Goal: Information Seeking & Learning: Compare options

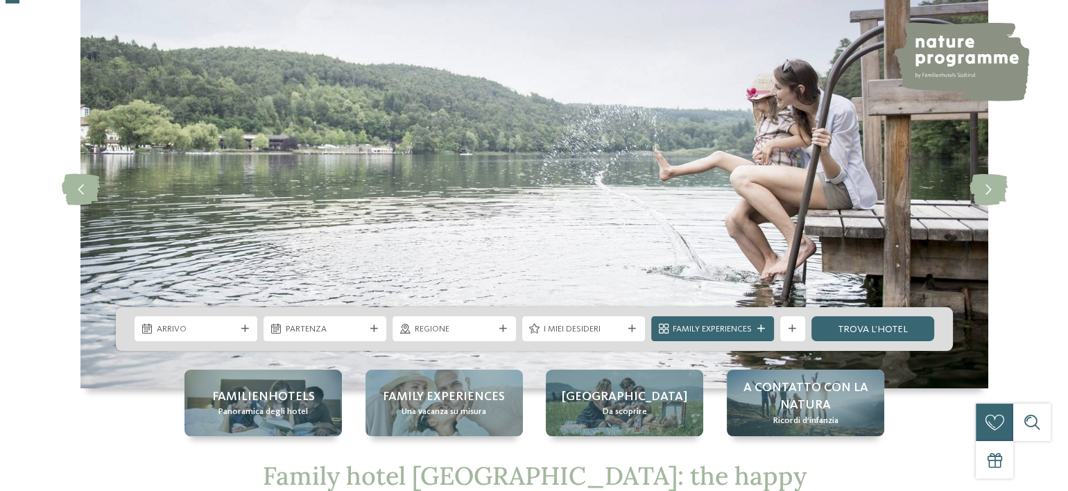
scroll to position [139, 0]
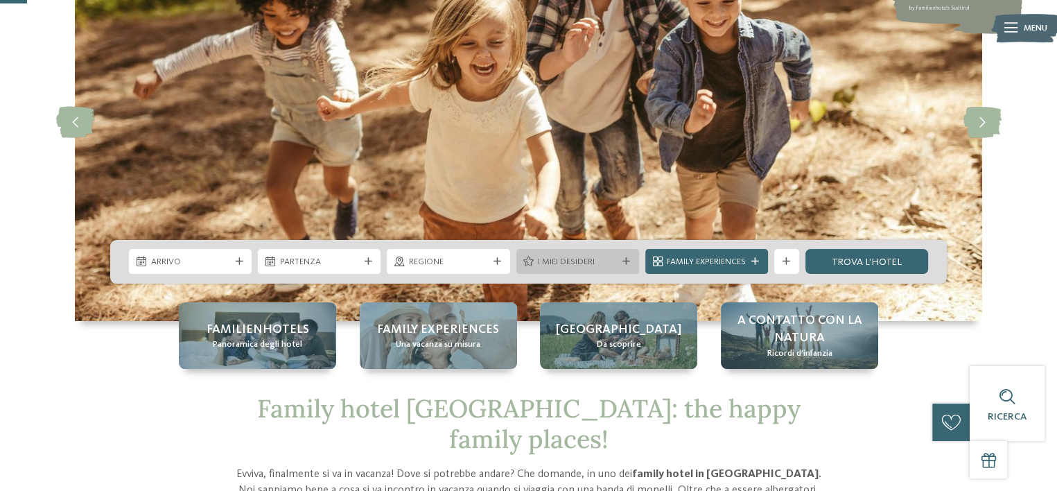
click at [617, 260] on div "I miei desideri" at bounding box center [577, 261] width 85 height 13
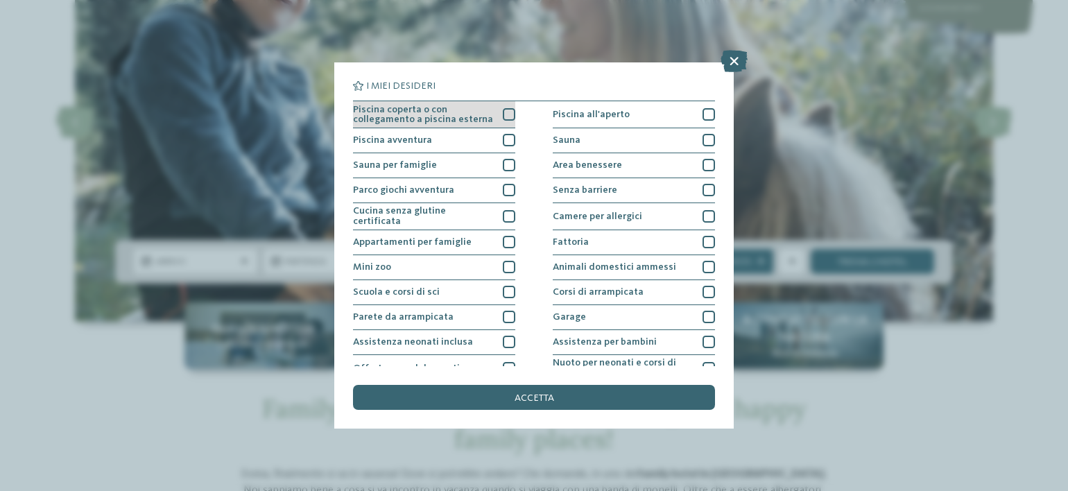
click at [510, 115] on div at bounding box center [509, 114] width 12 height 12
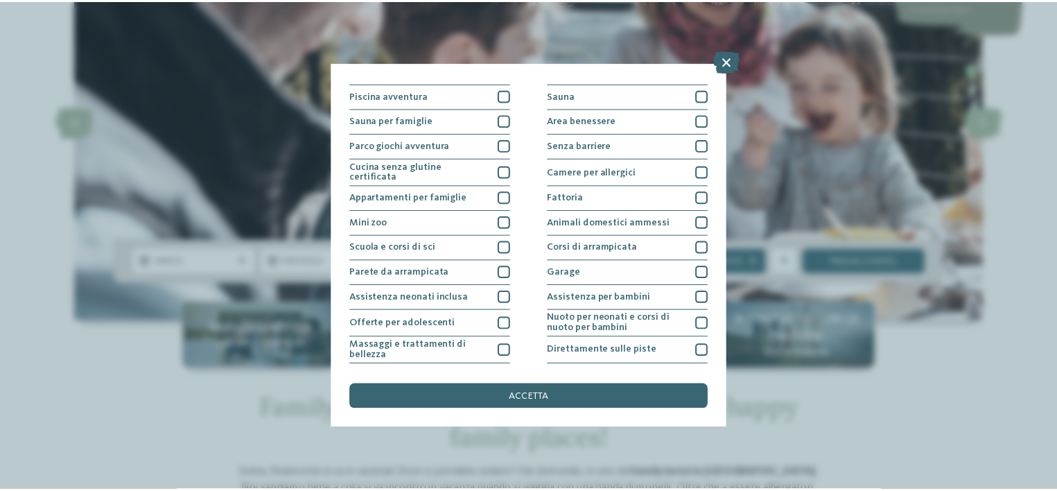
scroll to position [0, 0]
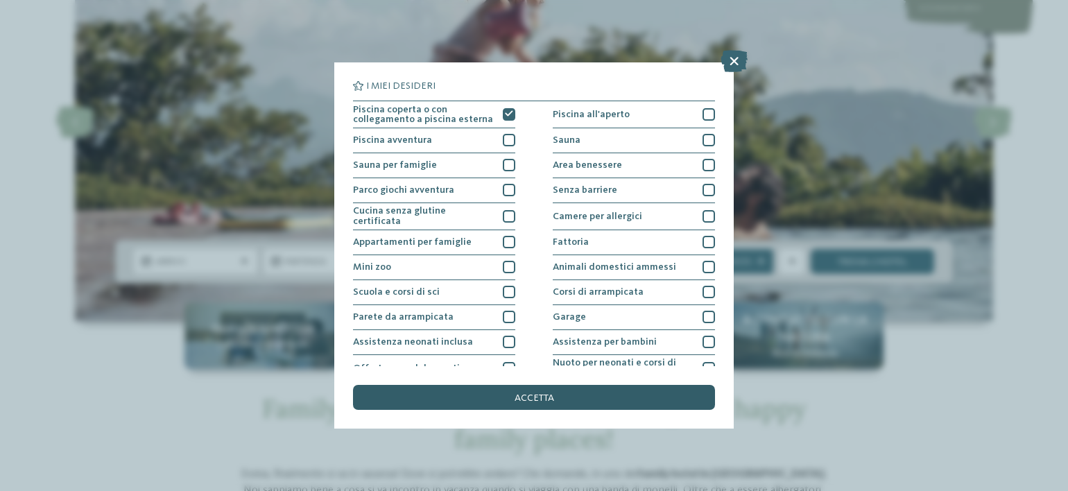
click at [539, 396] on span "accetta" at bounding box center [535, 398] width 40 height 10
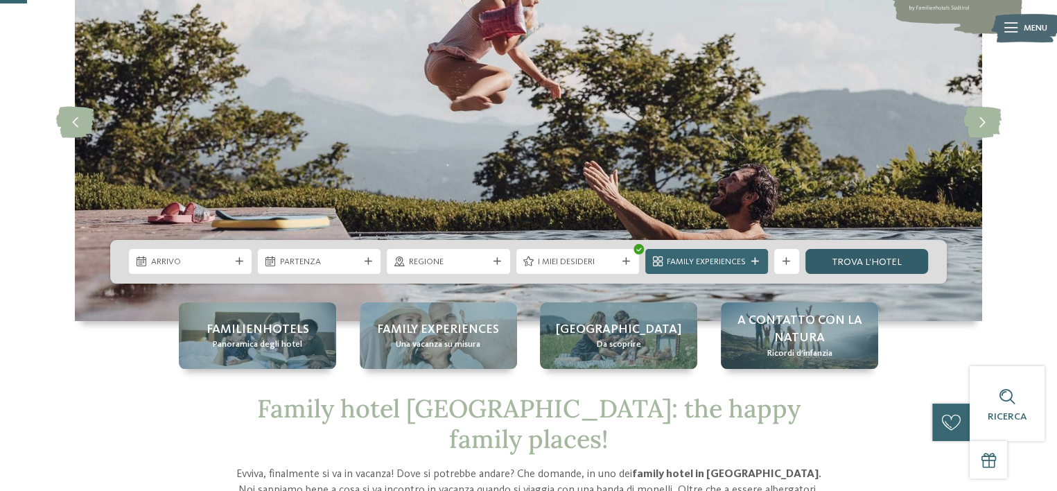
click at [879, 266] on link "trova l’hotel" at bounding box center [867, 261] width 123 height 25
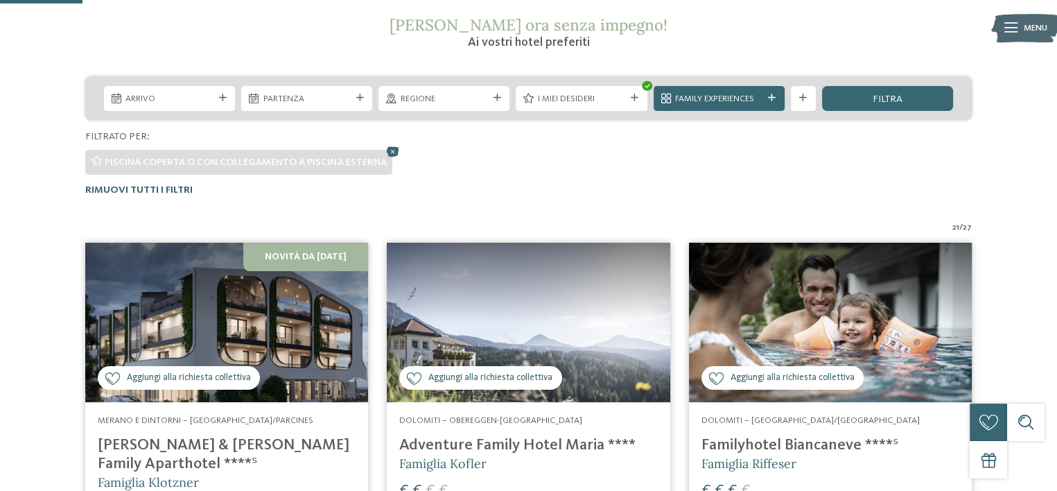
scroll to position [277, 0]
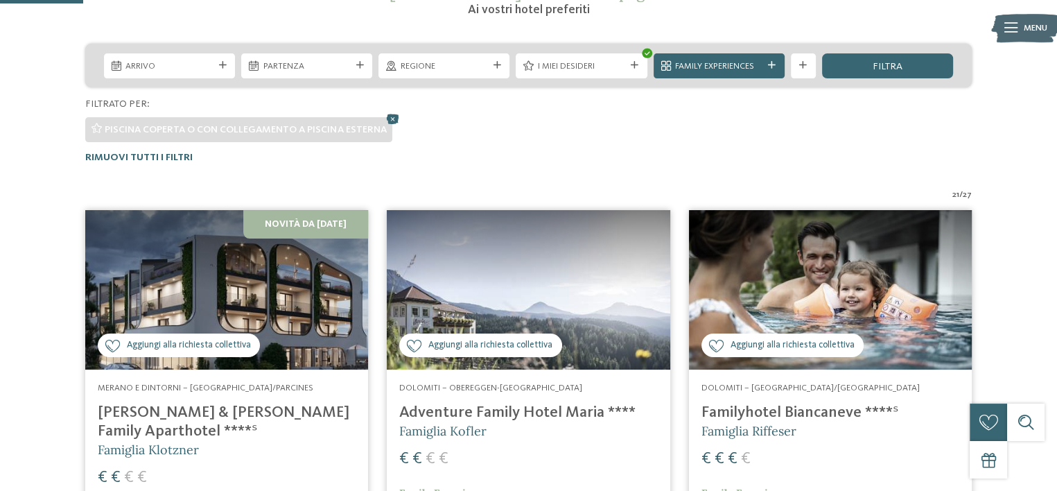
click at [502, 63] on div at bounding box center [497, 66] width 12 height 8
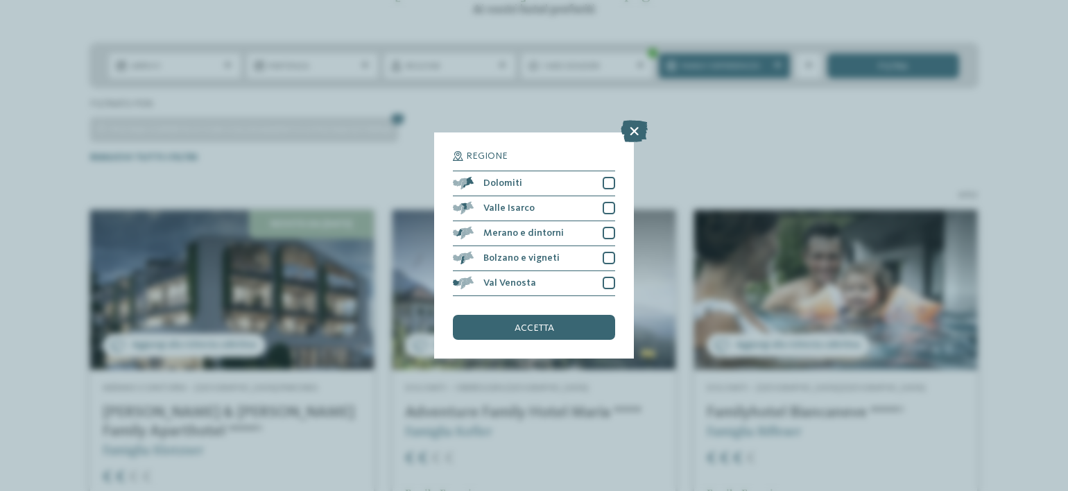
click at [1057, 160] on div "Regione Dolomiti" at bounding box center [534, 245] width 1068 height 491
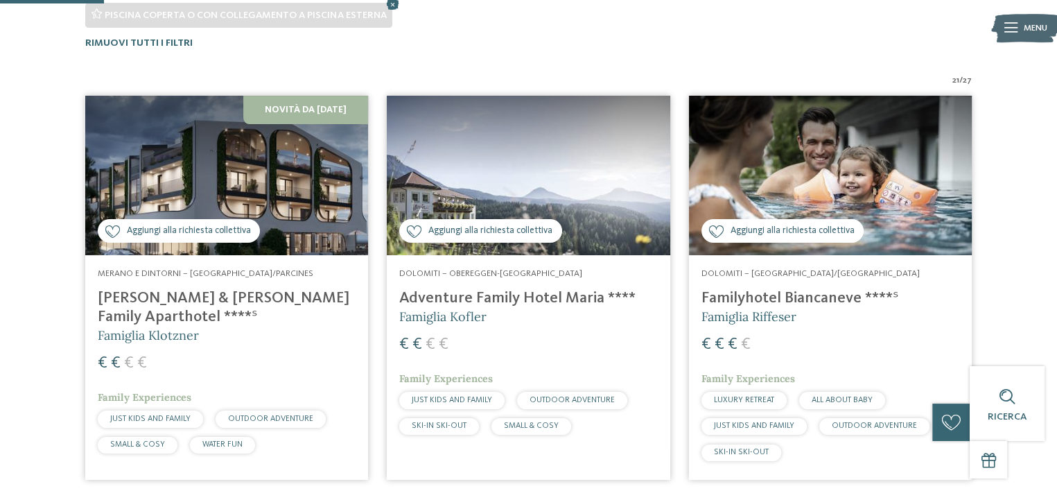
scroll to position [416, 0]
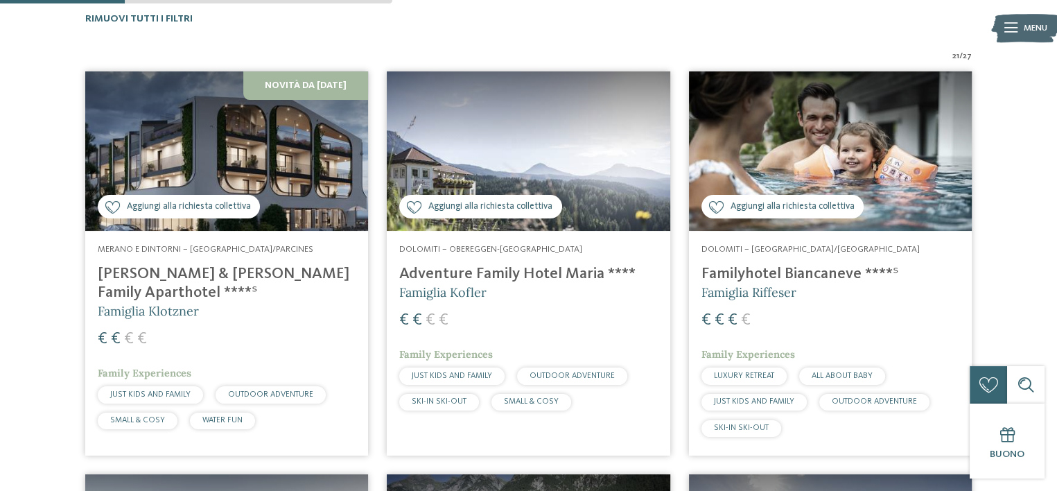
click at [552, 273] on h4 "Adventure Family Hotel Maria ****" at bounding box center [528, 274] width 258 height 19
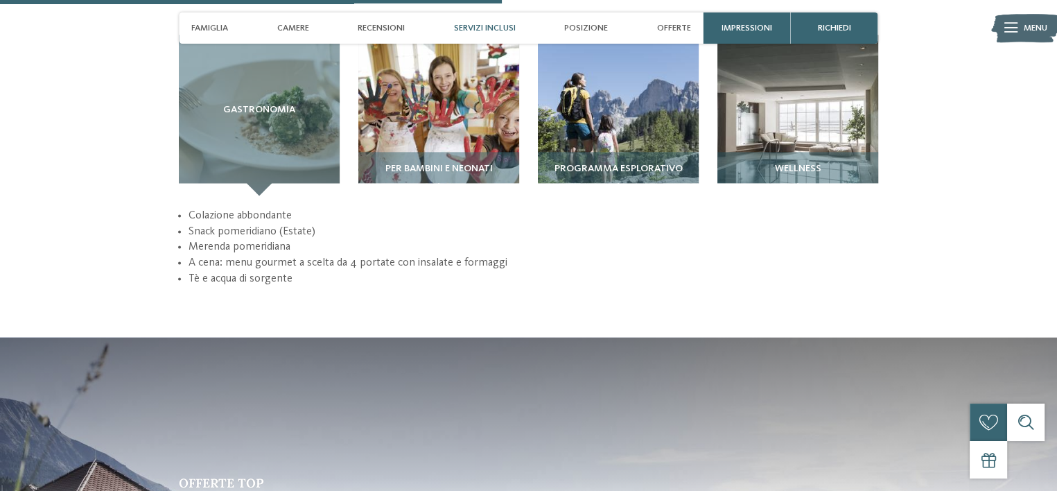
scroll to position [1664, 0]
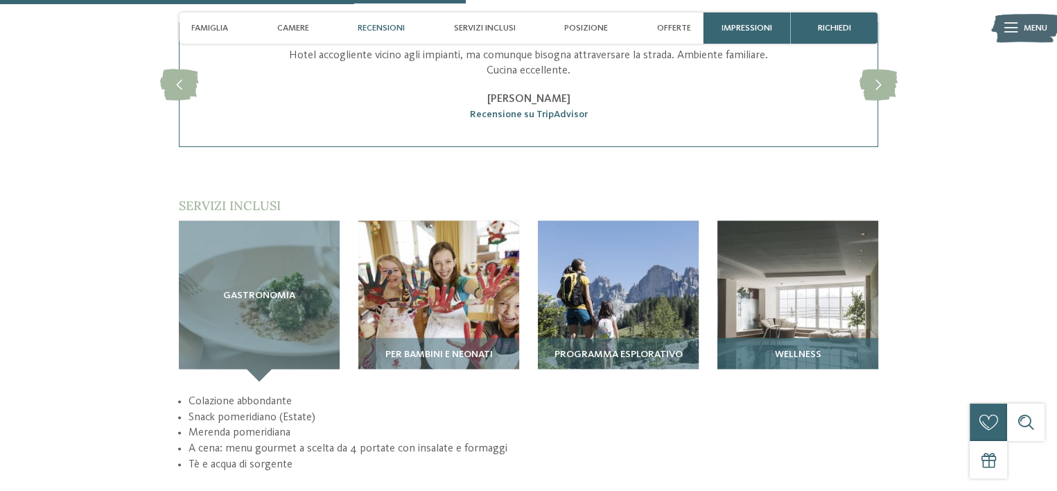
click at [820, 270] on img at bounding box center [798, 301] width 161 height 161
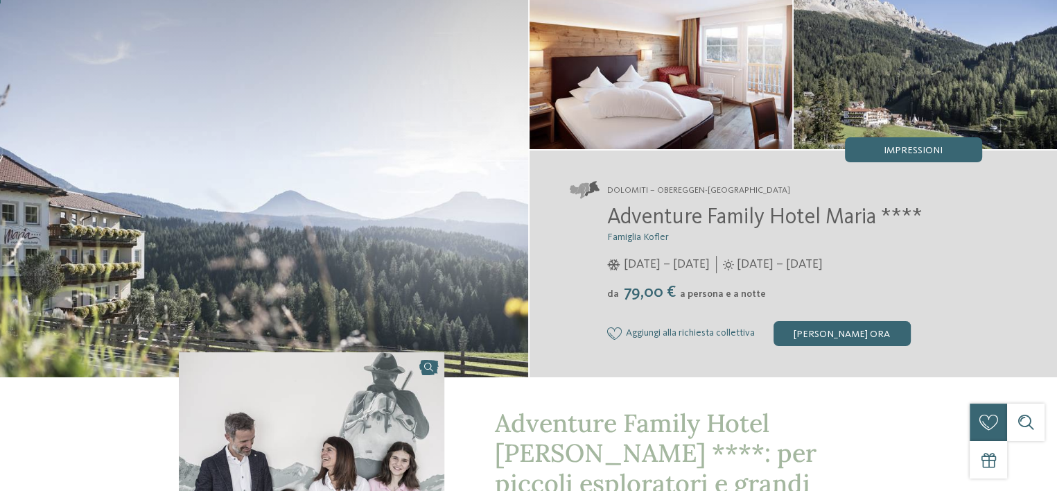
scroll to position [0, 0]
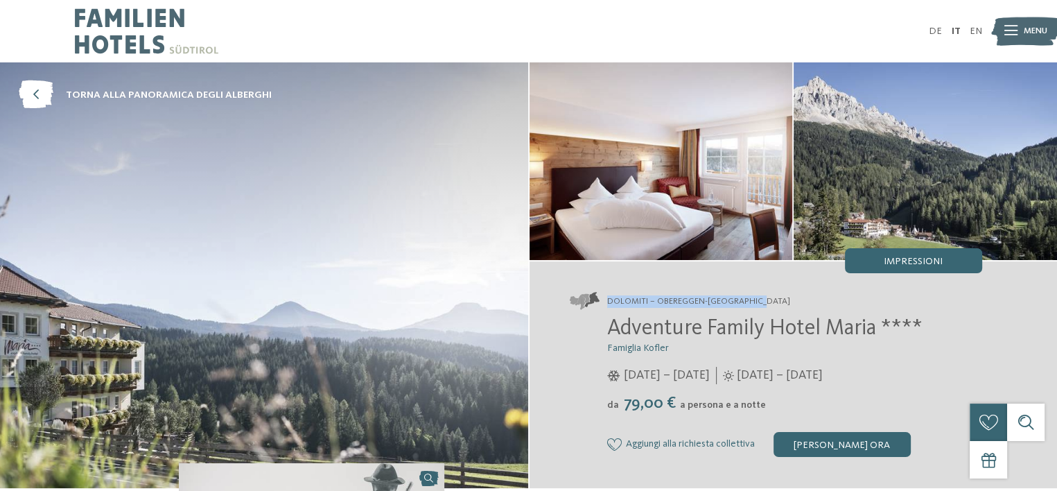
drag, startPoint x: 768, startPoint y: 298, endPoint x: 607, endPoint y: 286, distance: 160.7
click at [607, 286] on div "Dolomiti – Obereggen-Nova Ponente Adventure Family Hotel Maria **** Famiglia Ko…" at bounding box center [794, 374] width 528 height 227
copy address "Dolomiti – Obereggen-[GEOGRAPHIC_DATA]"
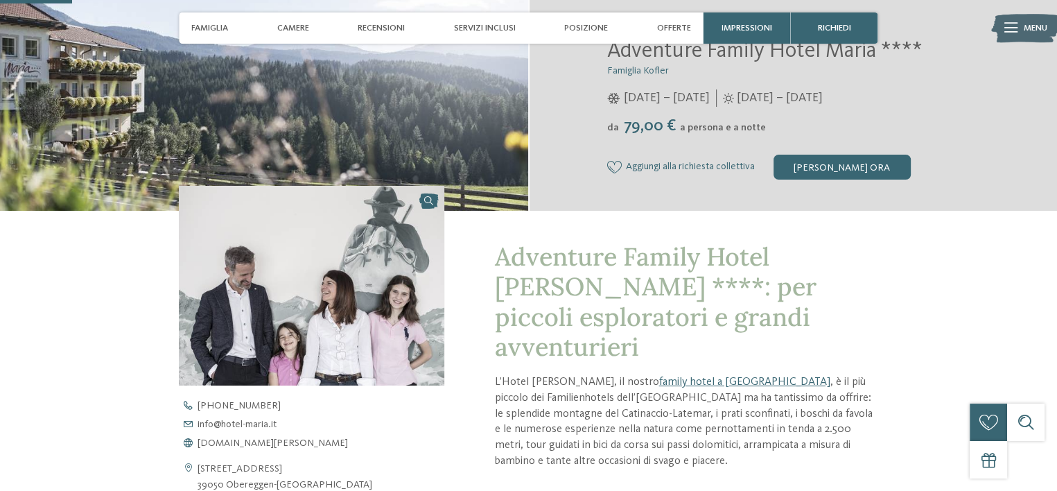
scroll to position [69, 0]
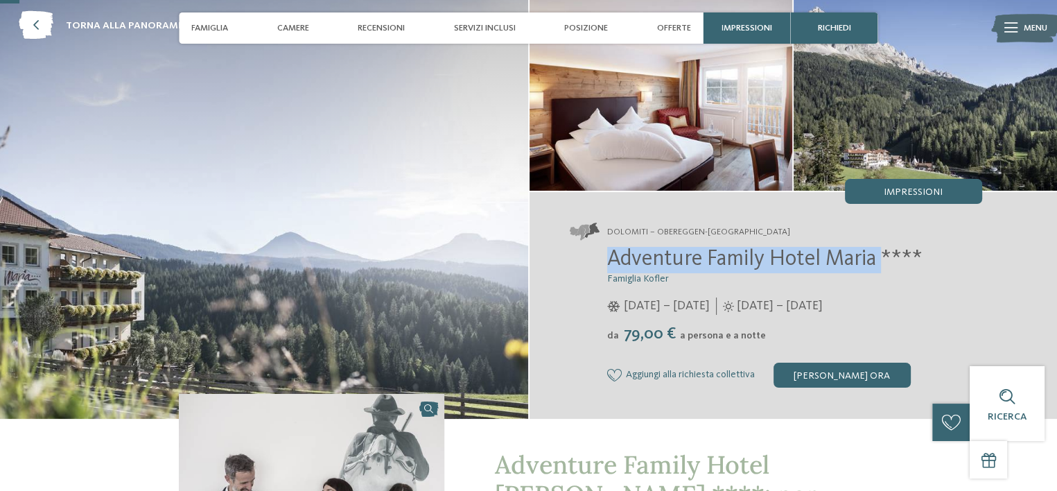
drag, startPoint x: 609, startPoint y: 263, endPoint x: 880, endPoint y: 263, distance: 271.1
click at [880, 263] on span "Adventure Family Hotel Maria ****" at bounding box center [765, 259] width 316 height 22
copy span "Adventure Family Hotel Maria"
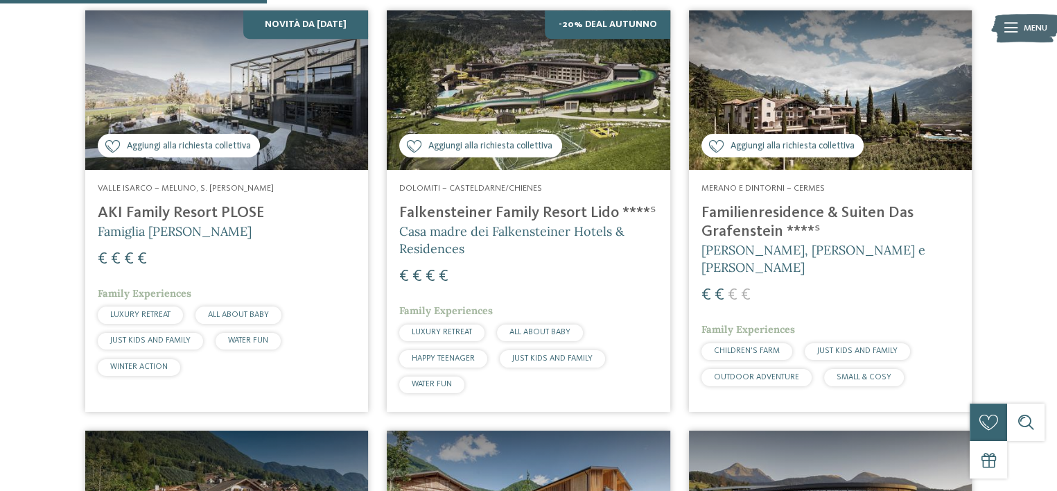
scroll to position [901, 0]
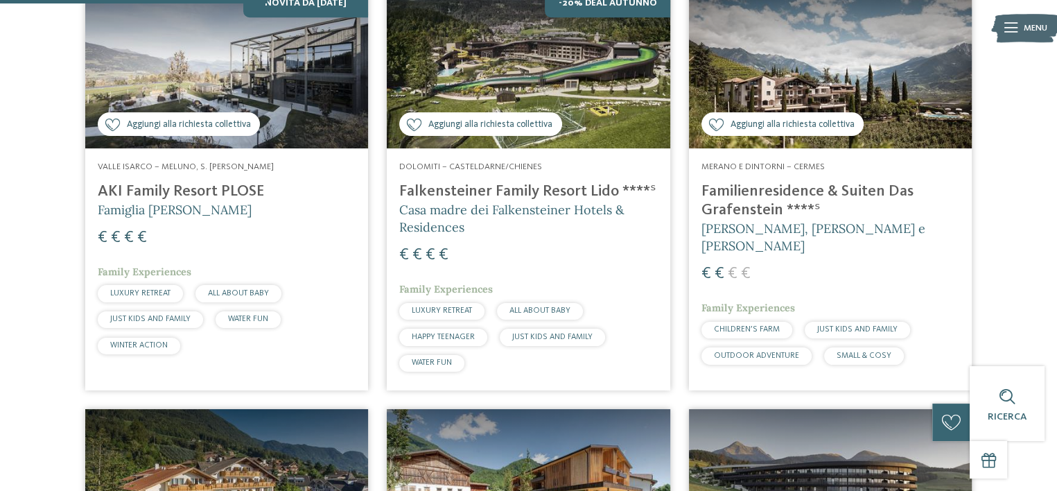
click at [814, 220] on h4 "Familienresidence & Suiten Das Grafenstein ****ˢ" at bounding box center [831, 200] width 258 height 37
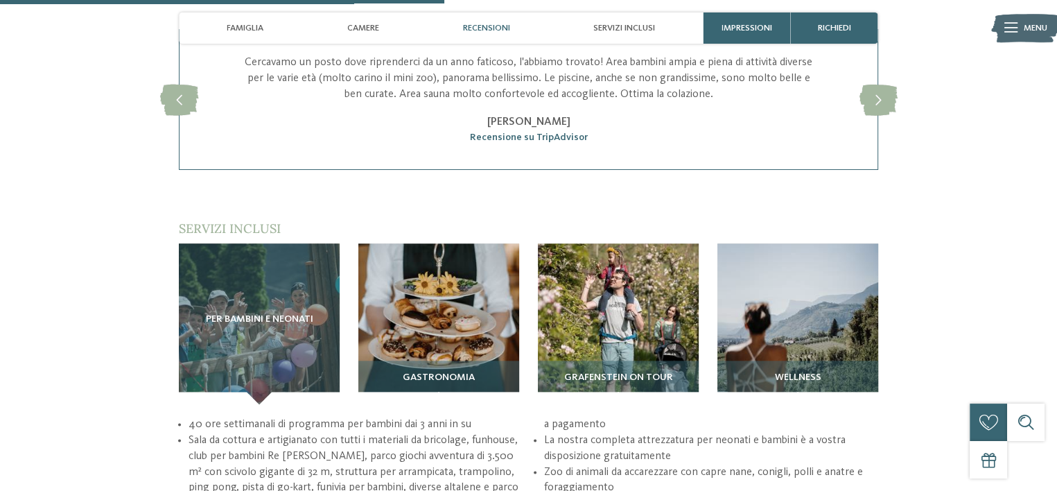
scroll to position [1664, 0]
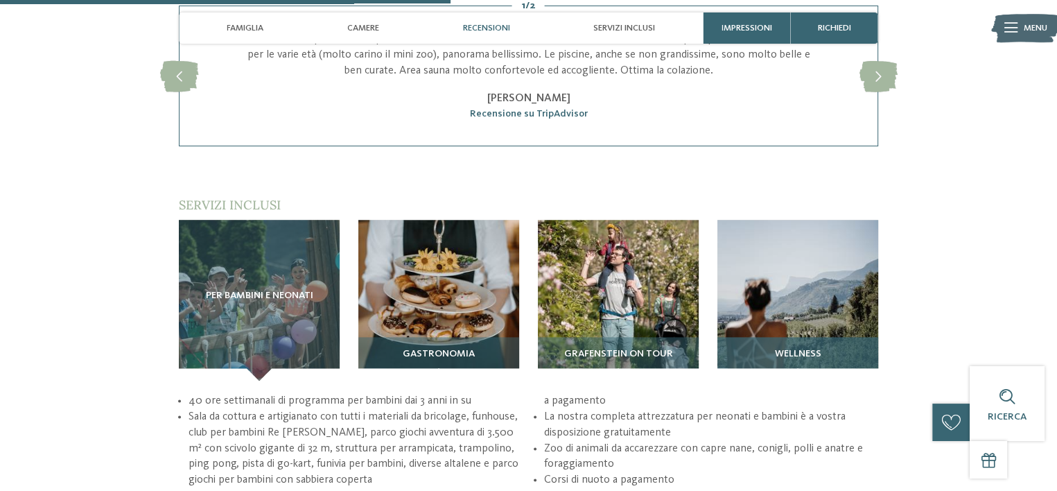
click at [821, 349] on span "Wellness" at bounding box center [798, 354] width 46 height 11
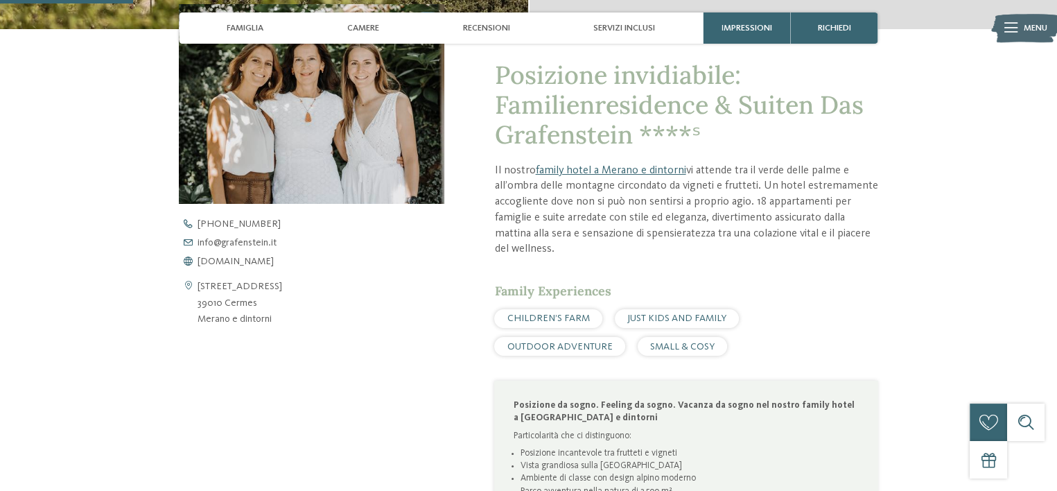
scroll to position [0, 0]
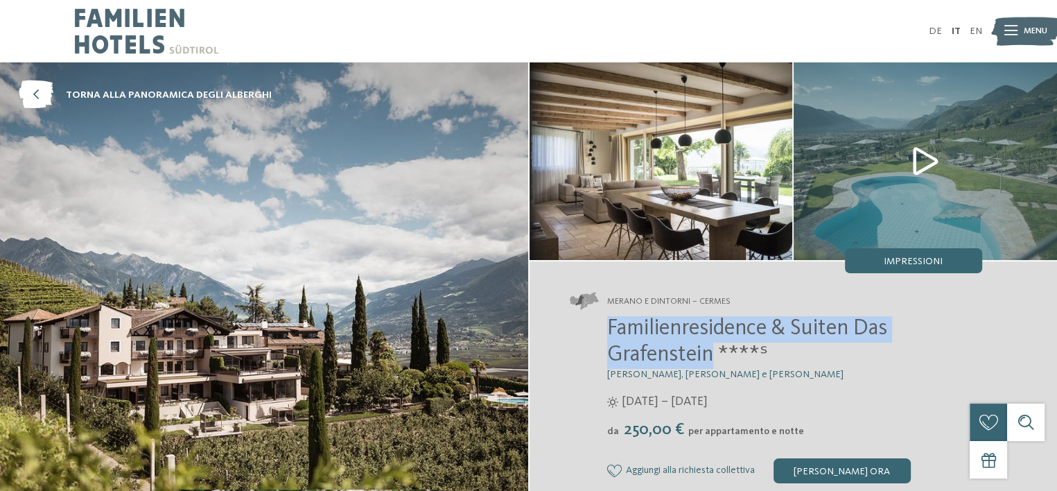
drag, startPoint x: 714, startPoint y: 354, endPoint x: 589, endPoint y: 332, distance: 126.1
click at [589, 332] on div "Familienresidence & Suiten Das Grafenstein ****ˢ Alexandra, Charlotte e Isabell…" at bounding box center [776, 399] width 413 height 167
copy span "Familienresidence & Suiten Das Grafenstein"
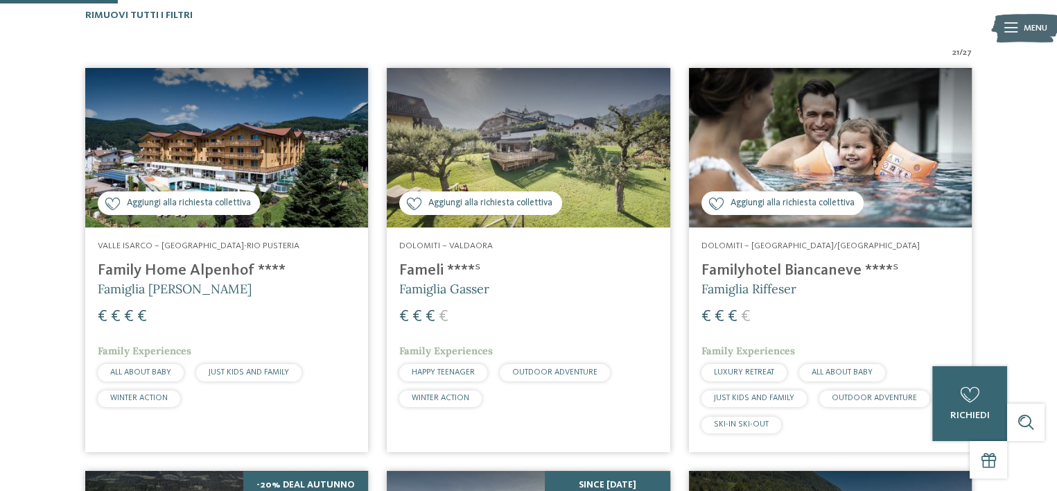
scroll to position [396, 0]
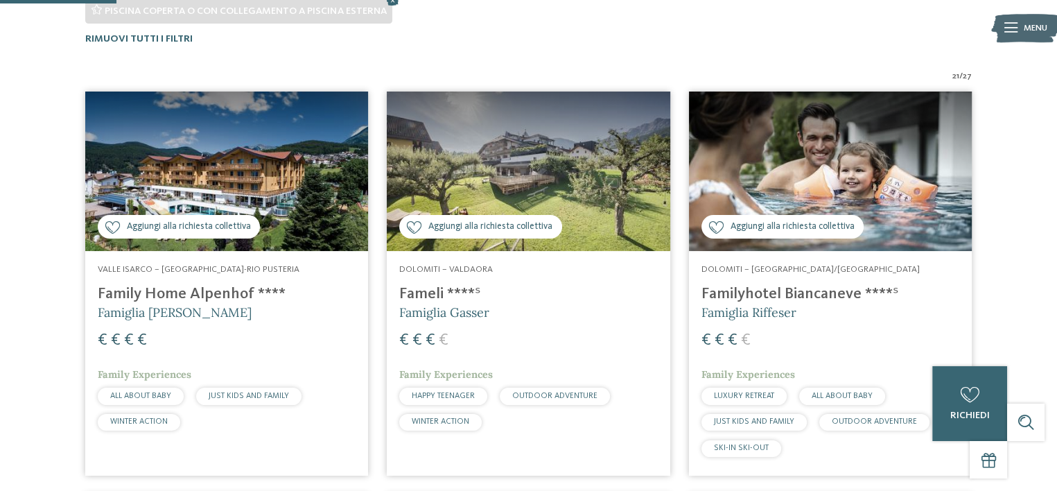
click at [536, 146] on img at bounding box center [528, 171] width 283 height 159
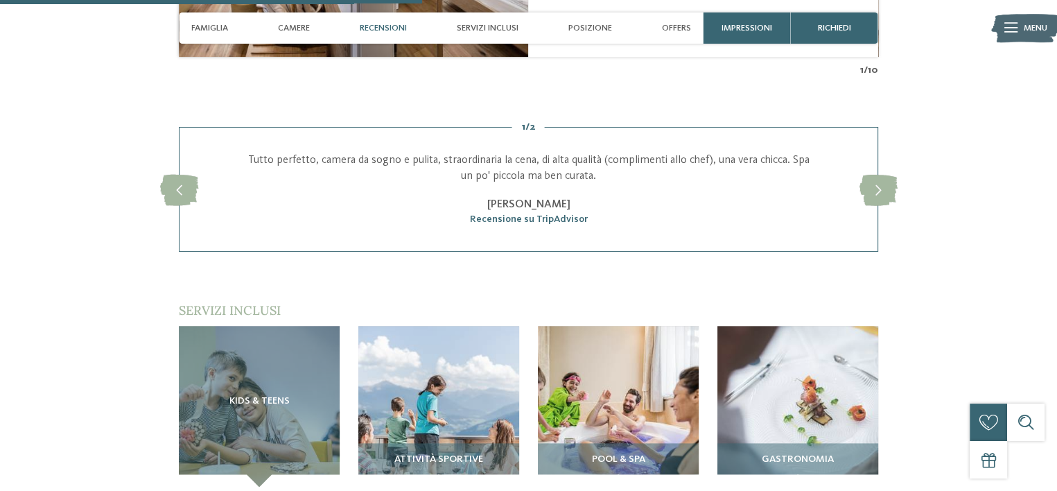
scroll to position [1664, 0]
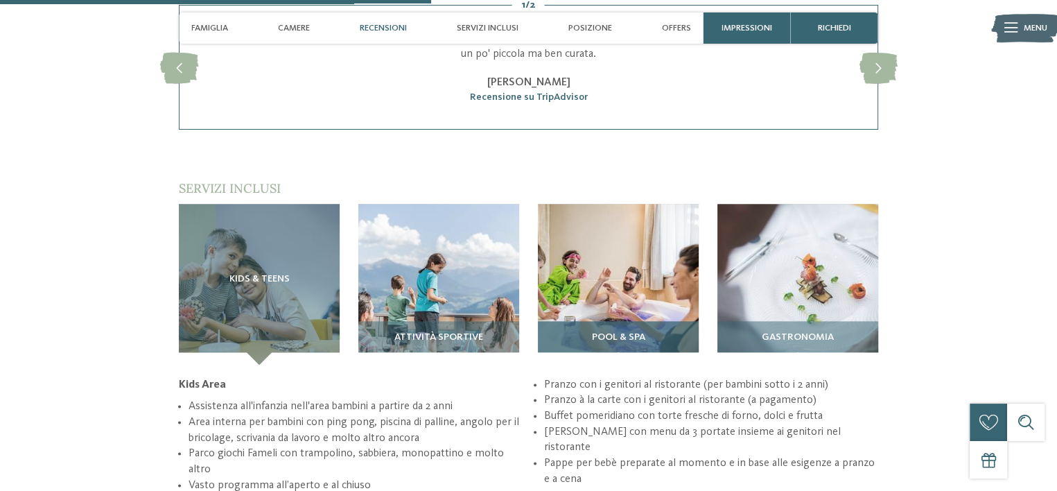
click at [609, 321] on div "Pool & Spa" at bounding box center [618, 343] width 161 height 44
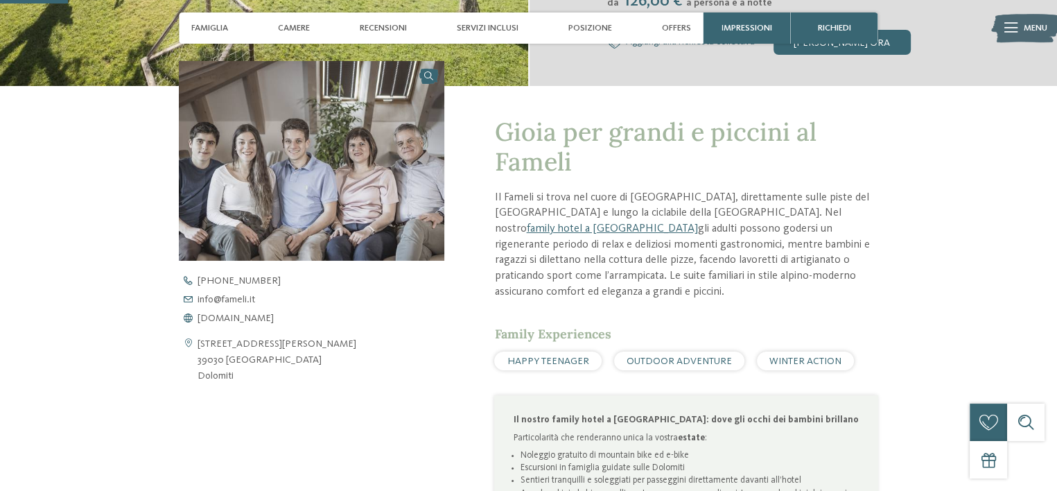
scroll to position [139, 0]
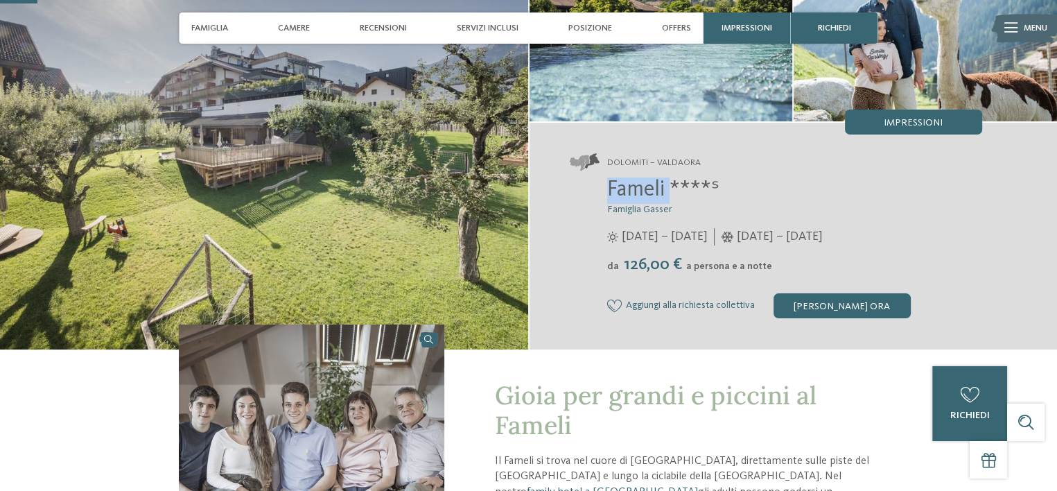
drag, startPoint x: 668, startPoint y: 187, endPoint x: 605, endPoint y: 180, distance: 64.1
click at [605, 180] on div "Fameli ****ˢ Famiglia Gasser 28/05/2025 – 02/11/2025 05/12/2025 – 12/04/2026 da" at bounding box center [776, 248] width 413 height 141
copy span "Fameli"
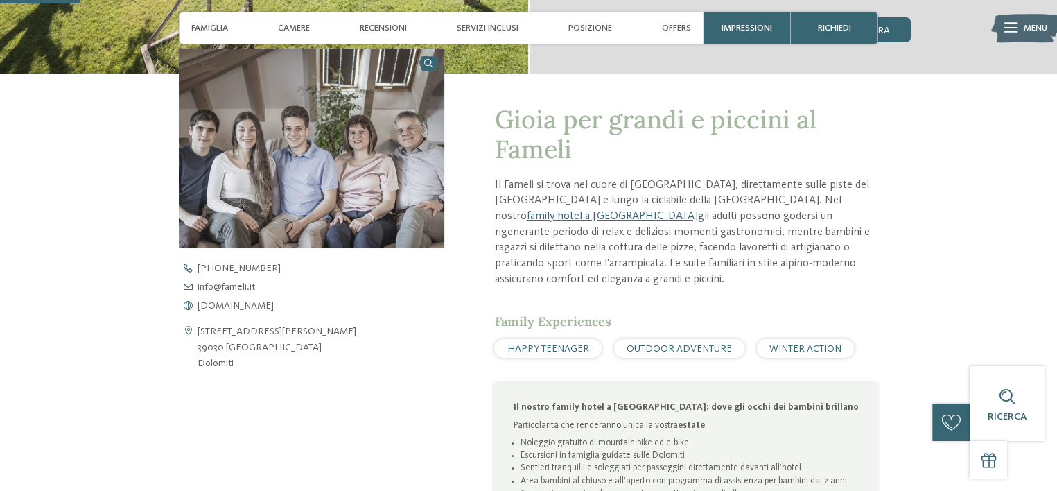
scroll to position [416, 0]
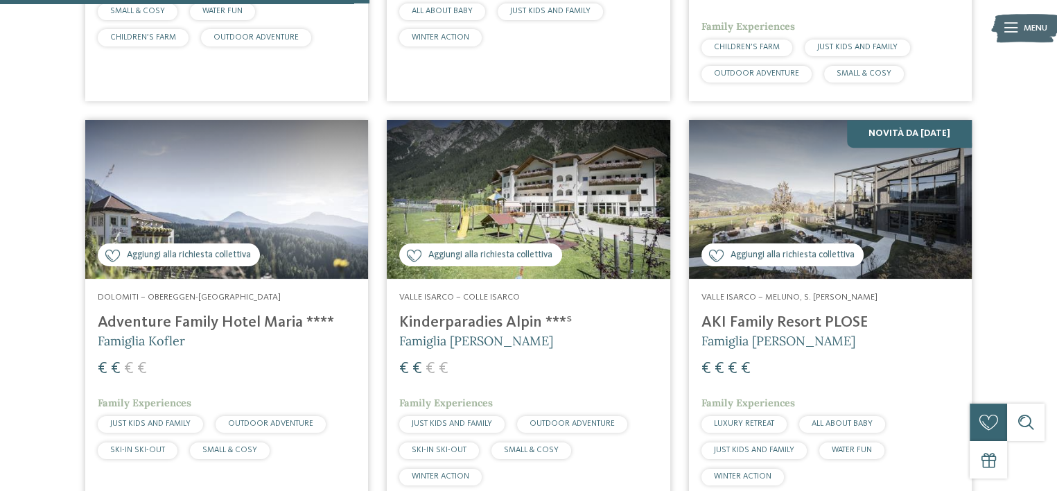
scroll to position [1242, 0]
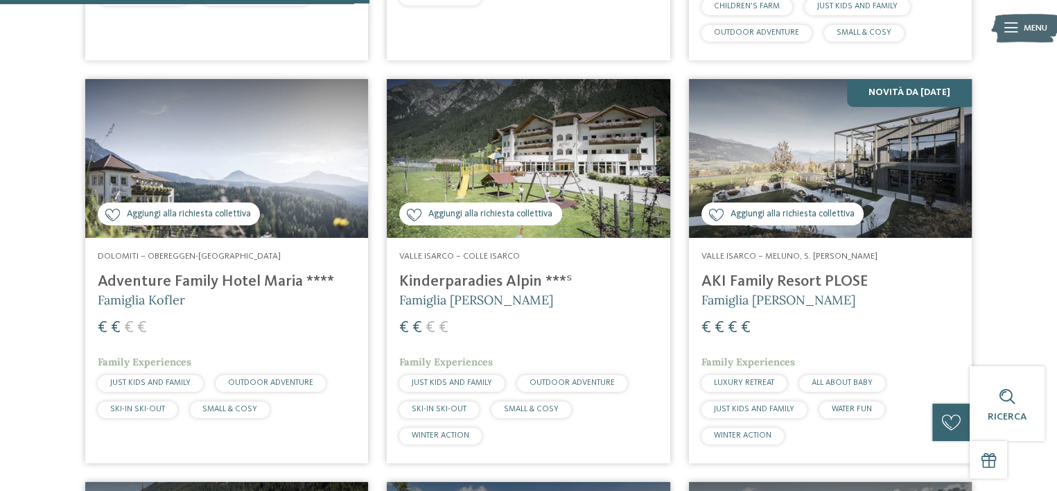
click at [517, 273] on h4 "Kinderparadies Alpin ***ˢ" at bounding box center [528, 282] width 258 height 19
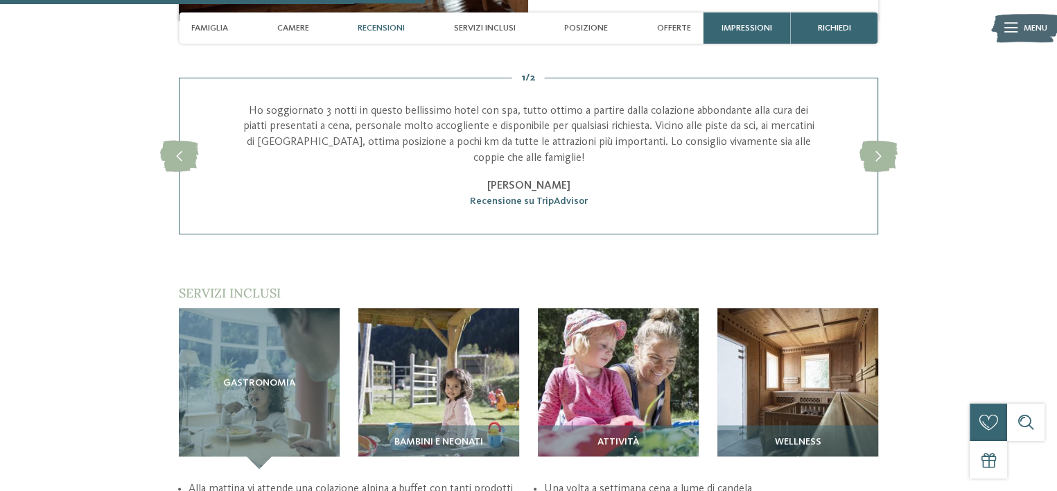
scroll to position [1664, 0]
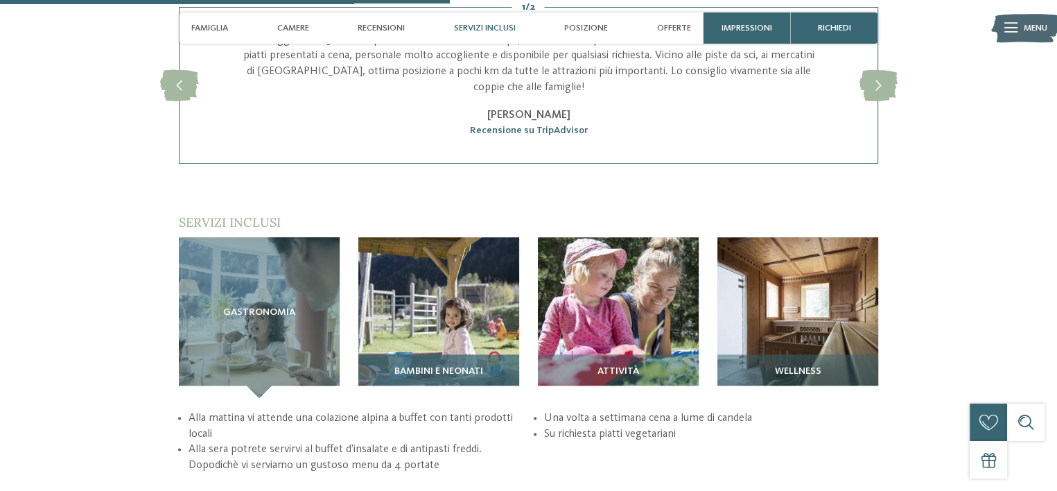
click at [440, 366] on span "Bambini e neonati" at bounding box center [439, 371] width 89 height 11
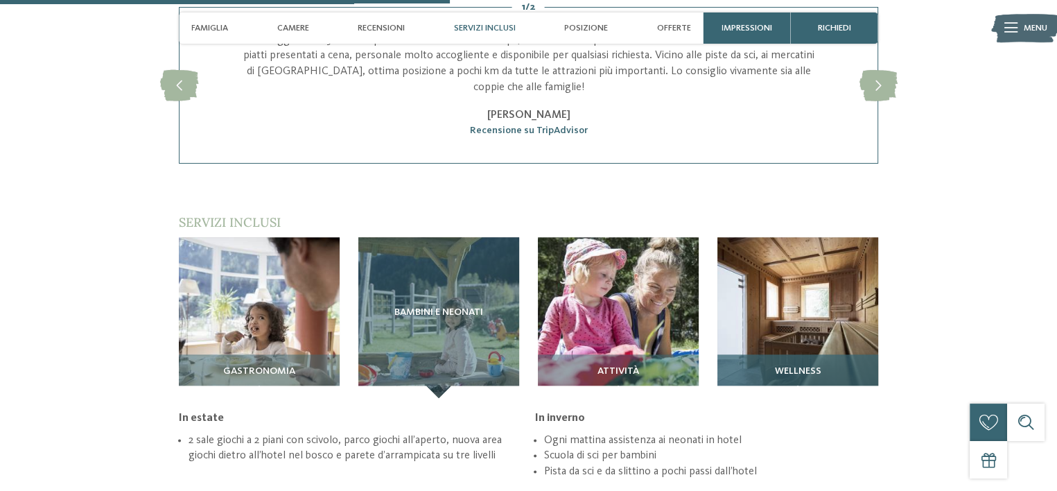
click at [814, 363] on div "Wellness" at bounding box center [798, 376] width 161 height 44
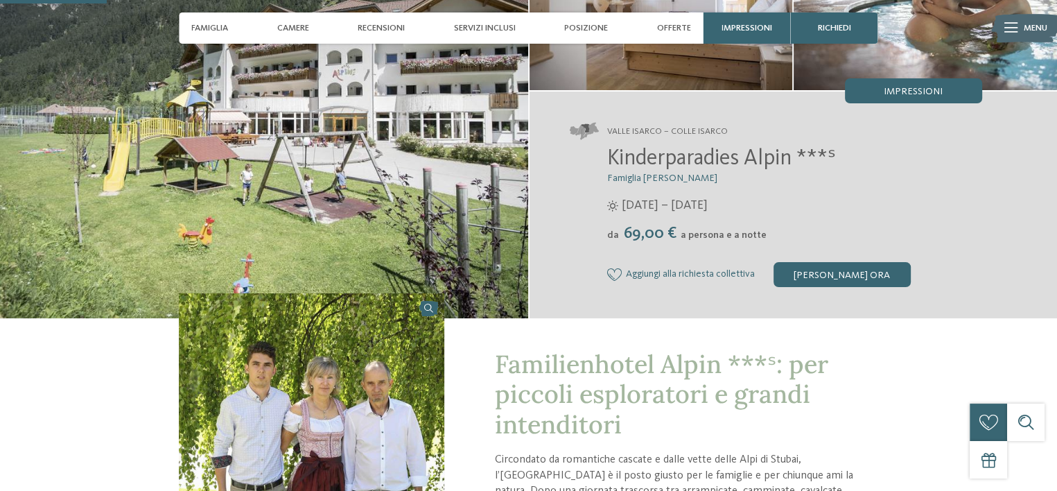
scroll to position [0, 0]
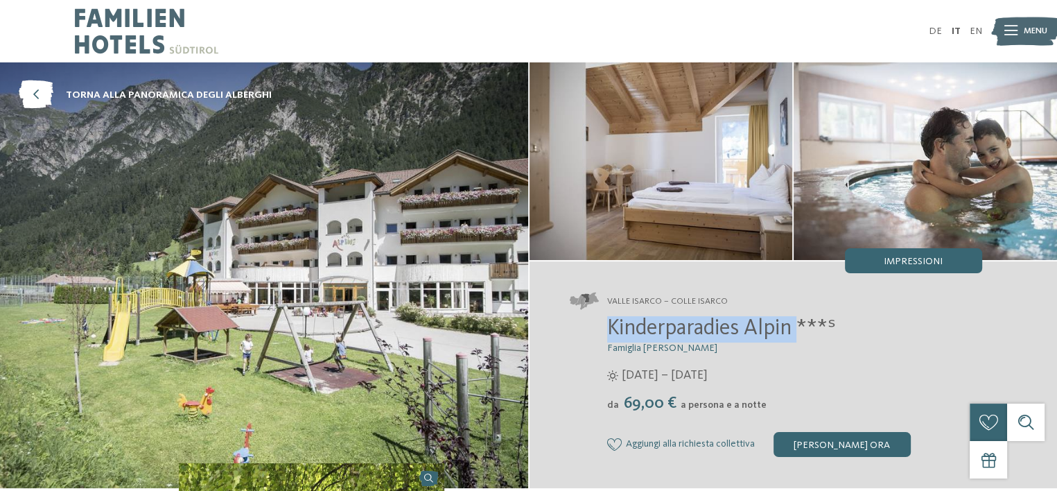
drag, startPoint x: 797, startPoint y: 329, endPoint x: 605, endPoint y: 316, distance: 193.2
click at [605, 316] on div "Kinderparadies Alpin ***ˢ Famiglia Außerhofer [DATE] – [DATE] da" at bounding box center [776, 386] width 413 height 141
copy span "Kinderparadies Alpin"
